Goal: Transaction & Acquisition: Purchase product/service

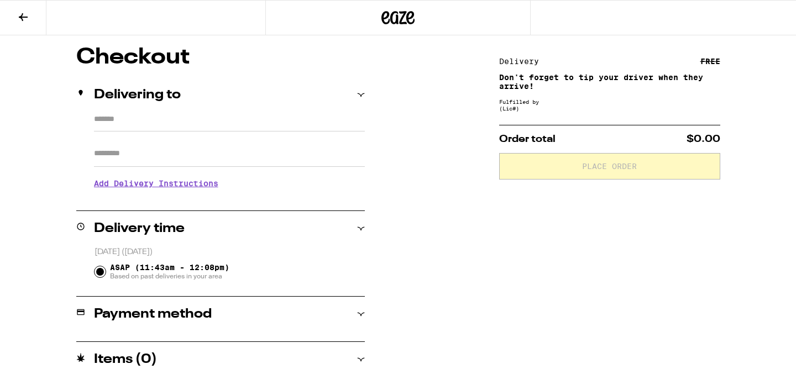
click at [28, 18] on icon at bounding box center [23, 17] width 13 height 13
click at [26, 17] on icon at bounding box center [23, 17] width 13 height 13
